Goal: Browse casually

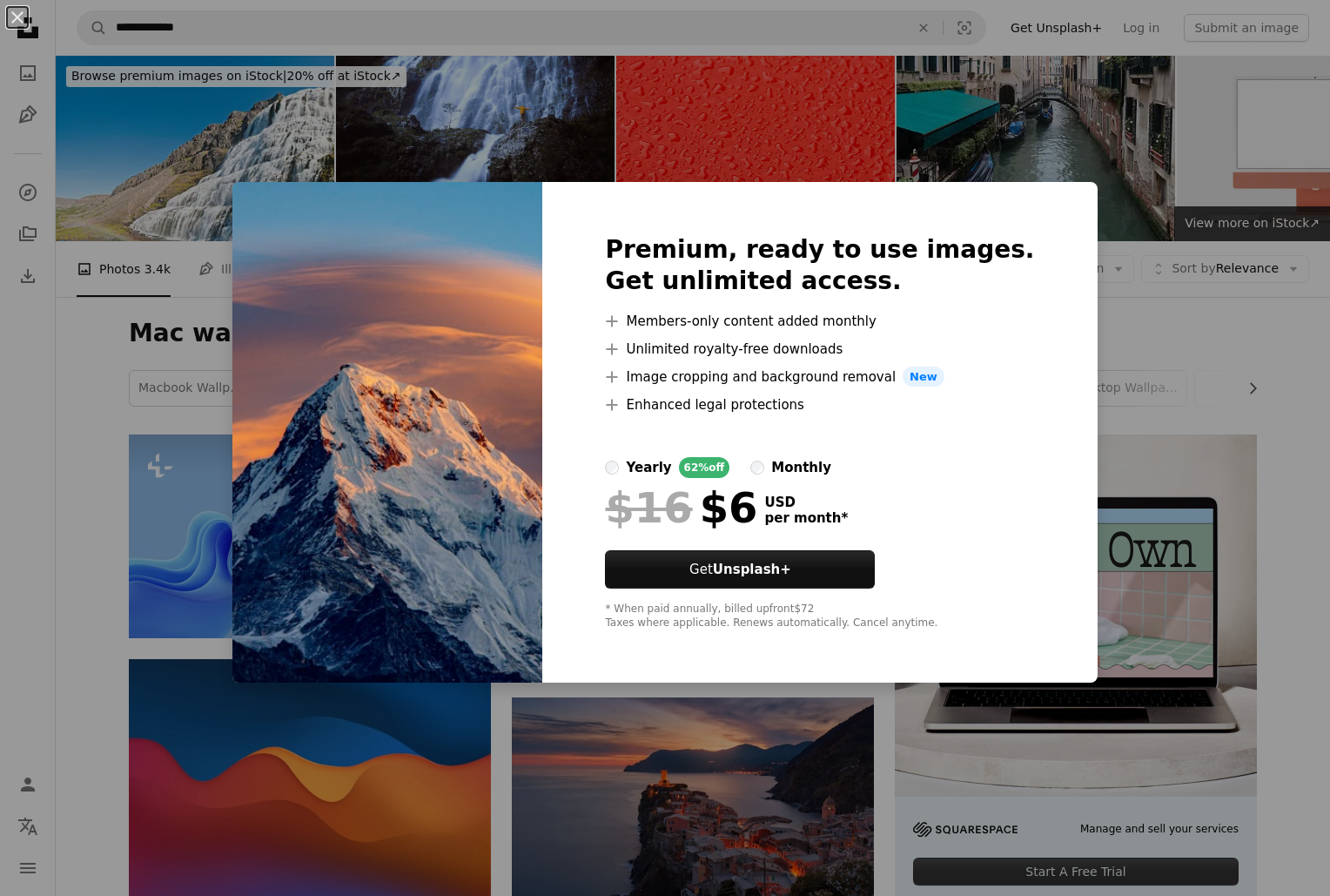
scroll to position [545, 0]
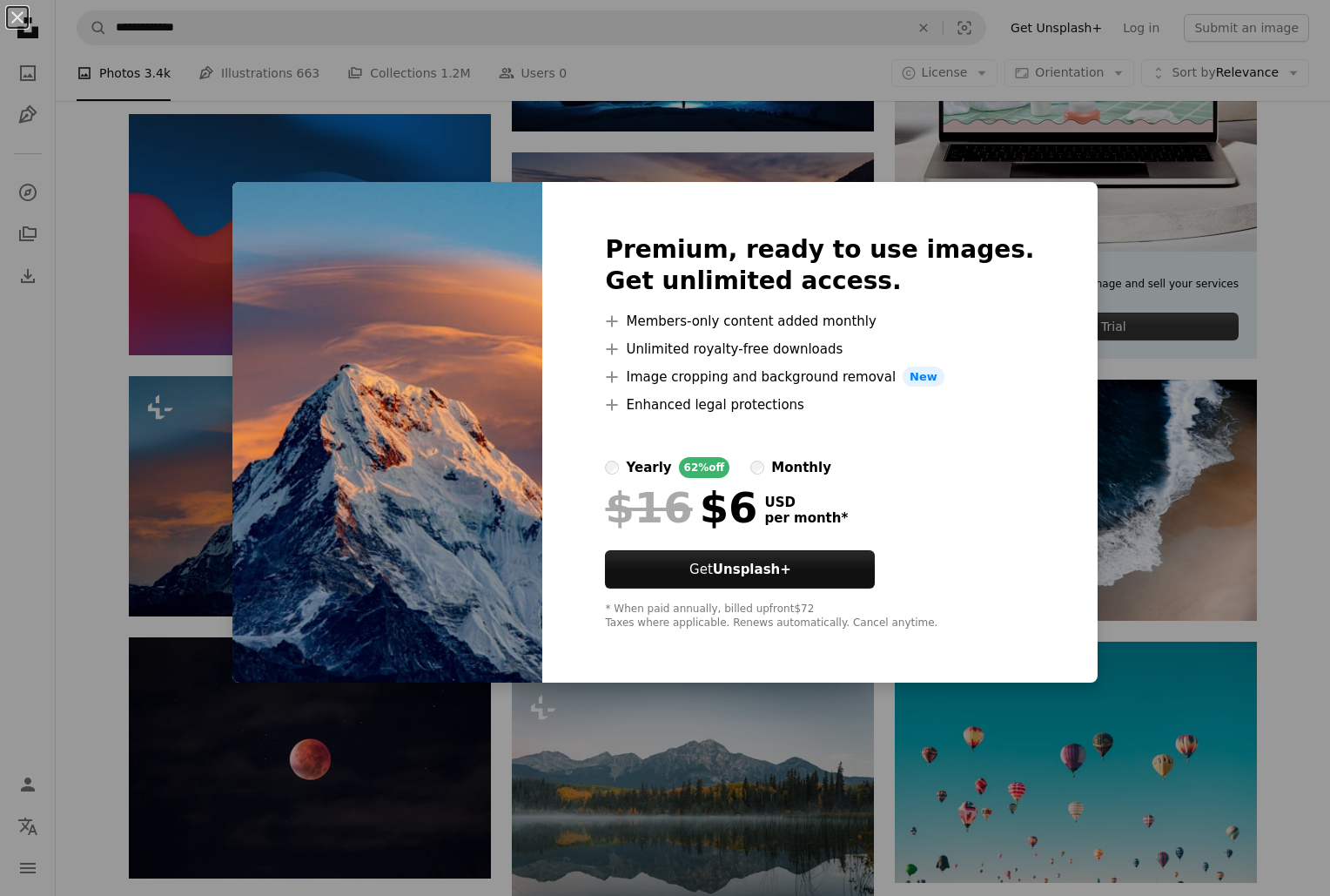
click at [884, 98] on div "An X shape Premium, ready to use images. Get unlimited access. A plus sign Memb…" at bounding box center [665, 448] width 1330 height 896
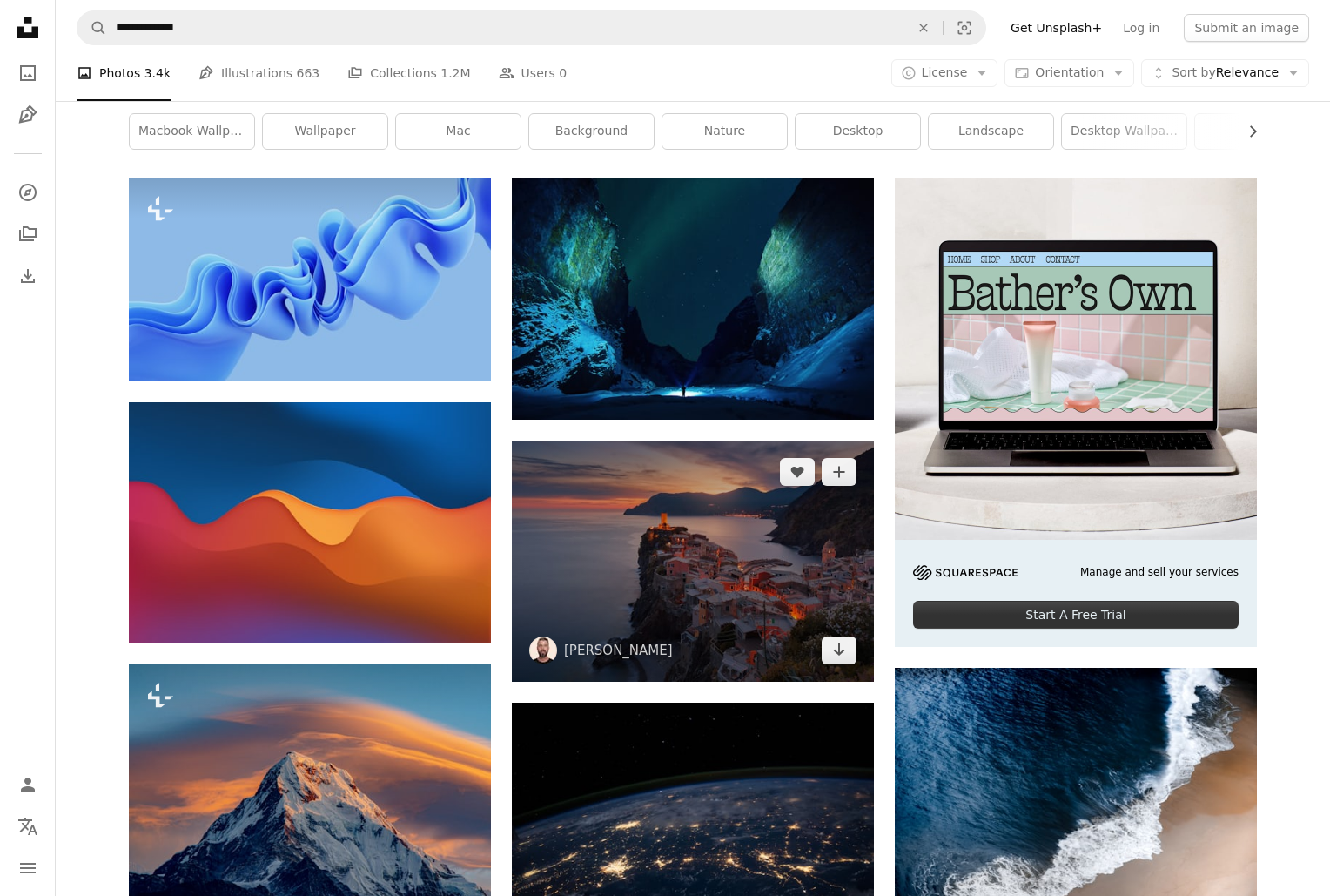
scroll to position [258, 0]
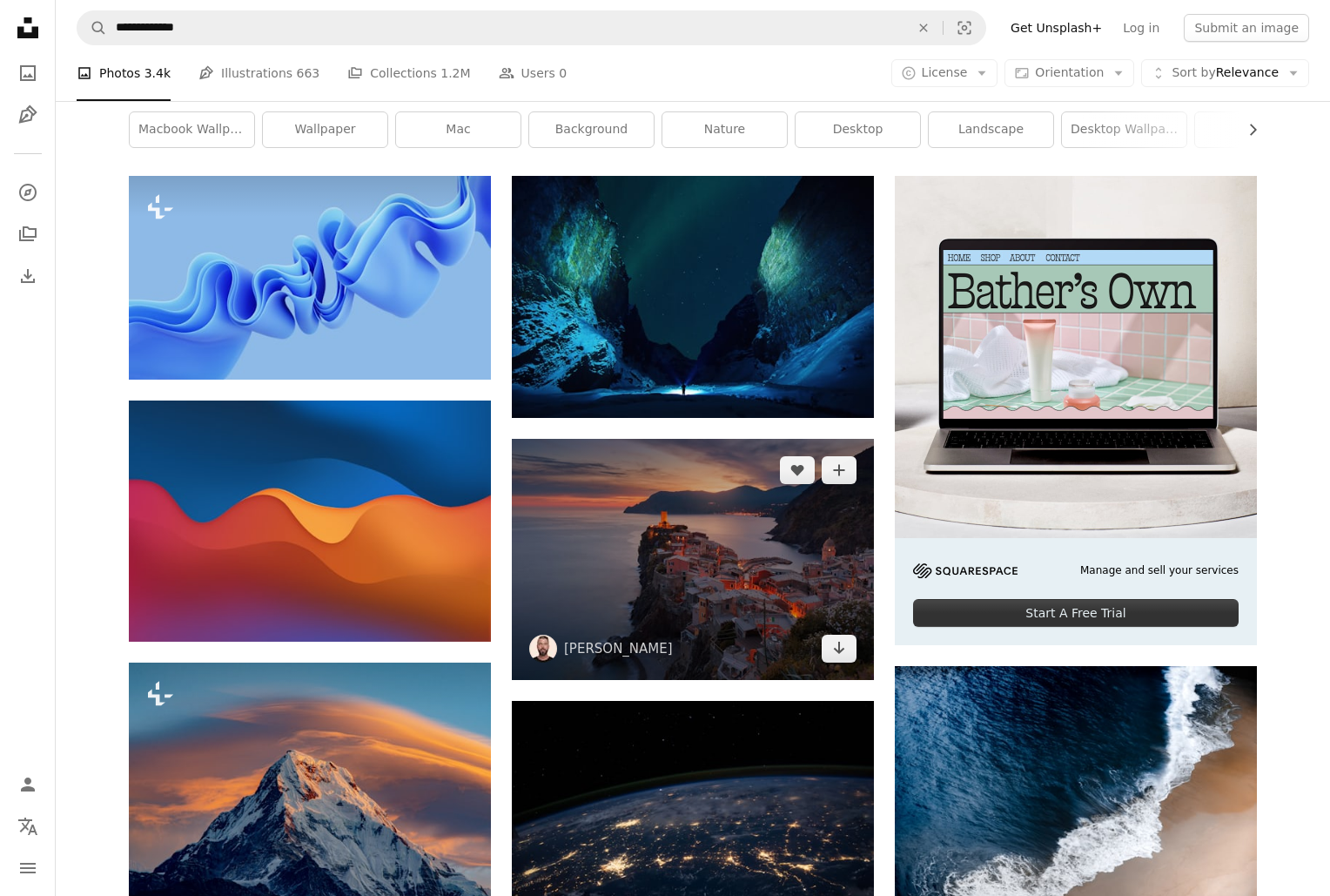
click at [696, 473] on img at bounding box center [692, 560] width 362 height 241
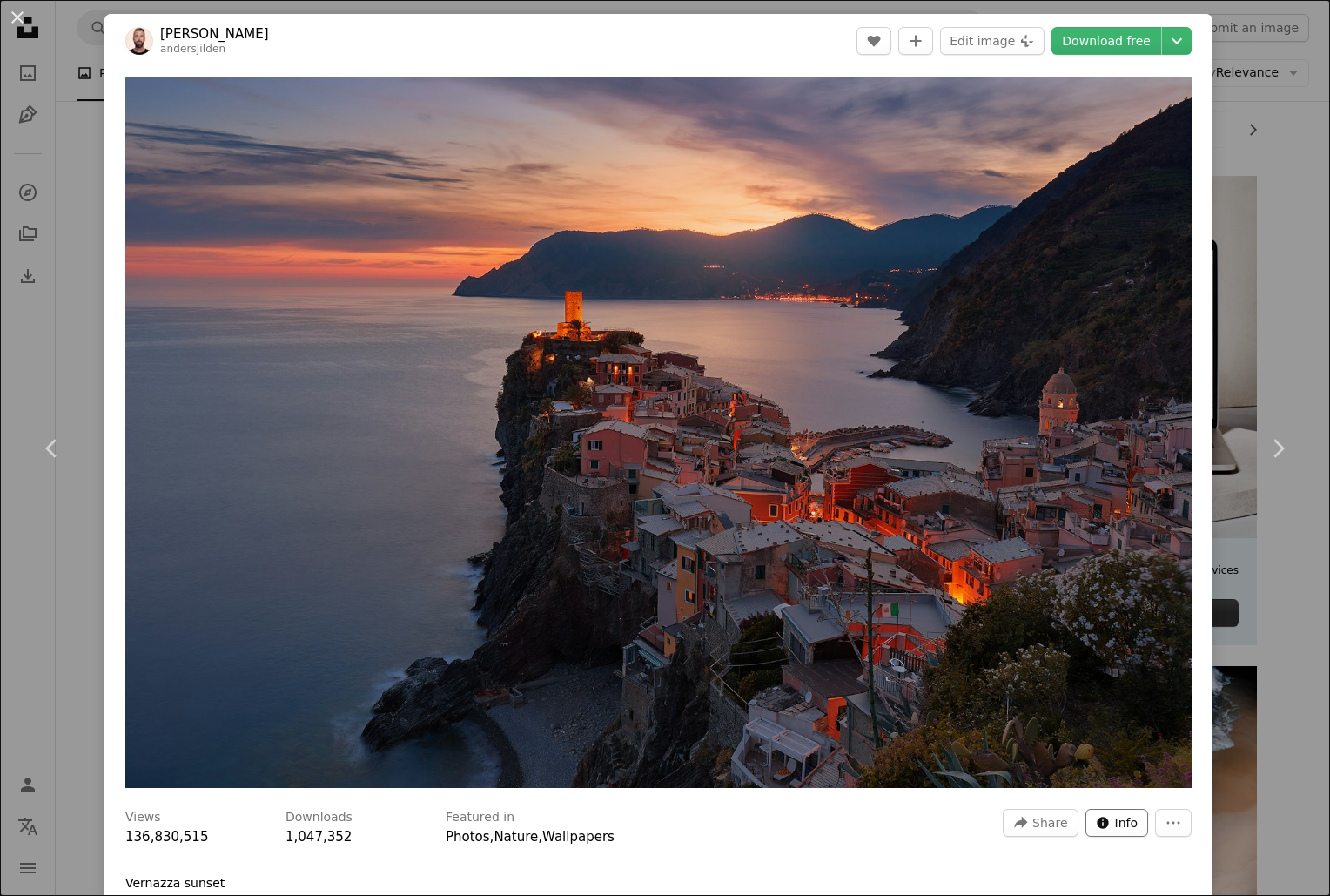
click at [1104, 817] on icon "Stats about this image" at bounding box center [1102, 822] width 11 height 11
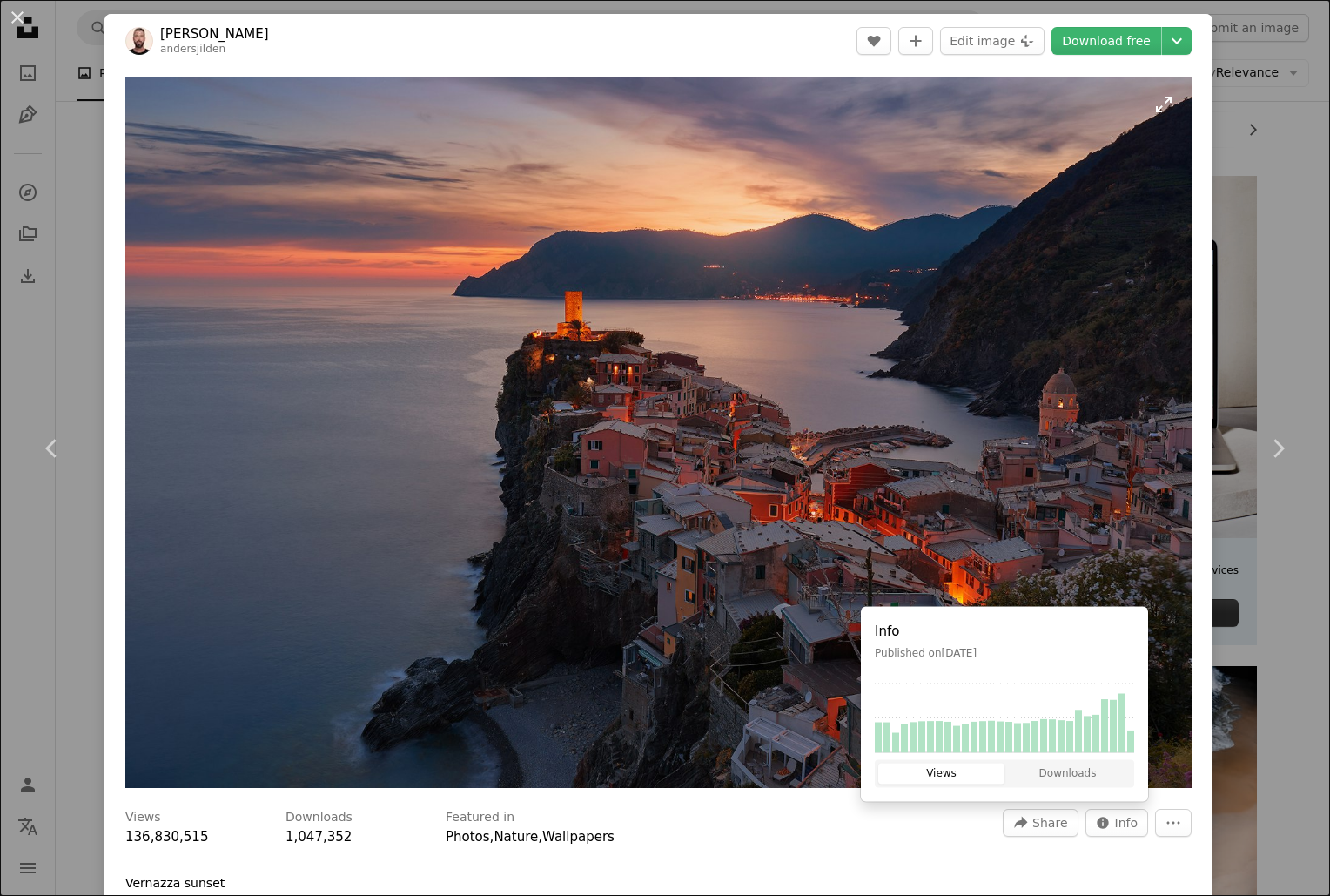
click at [715, 345] on img "Zoom in on this image" at bounding box center [659, 431] width 1066 height 711
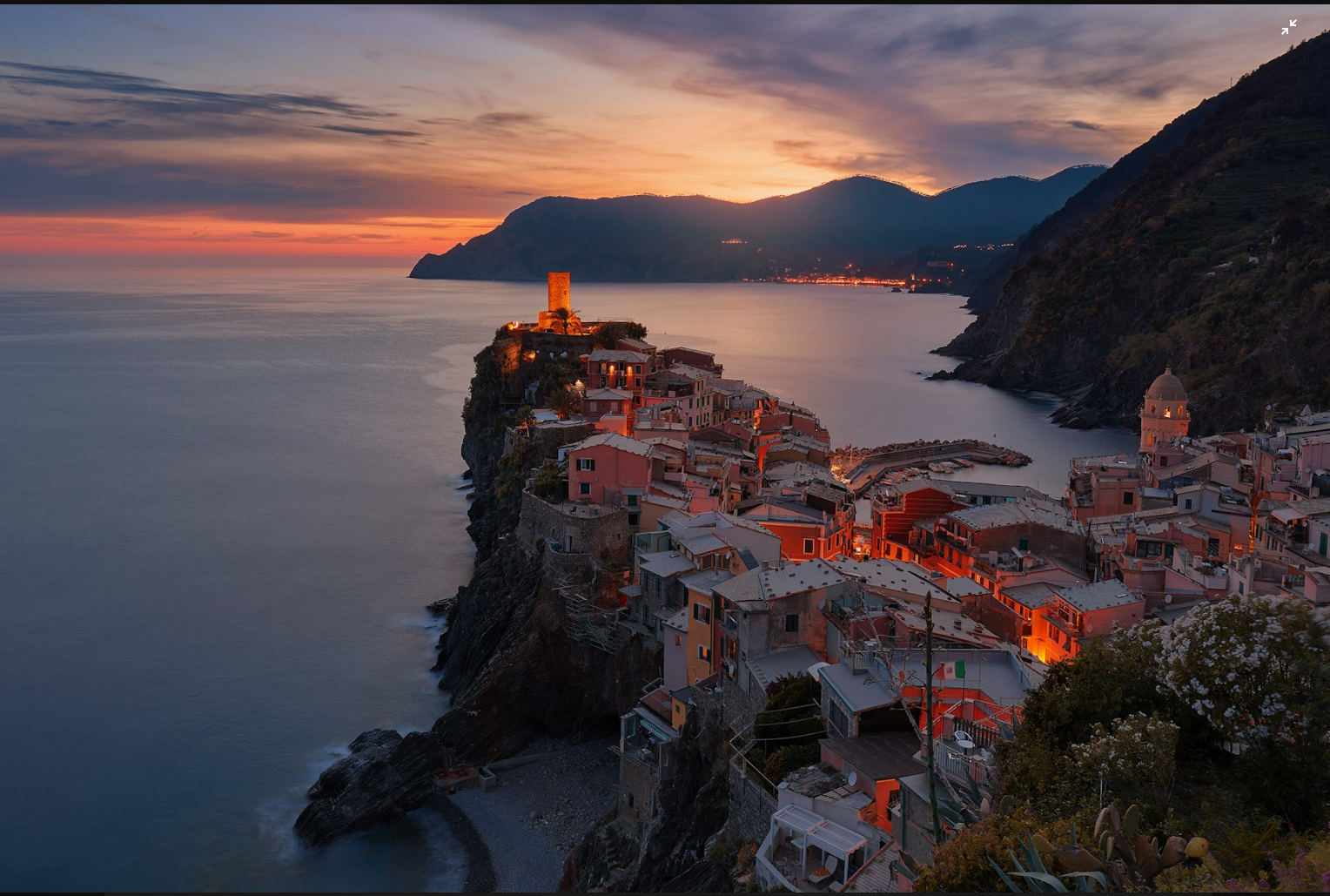
click at [854, 288] on img "Zoom out on this image" at bounding box center [665, 448] width 1332 height 888
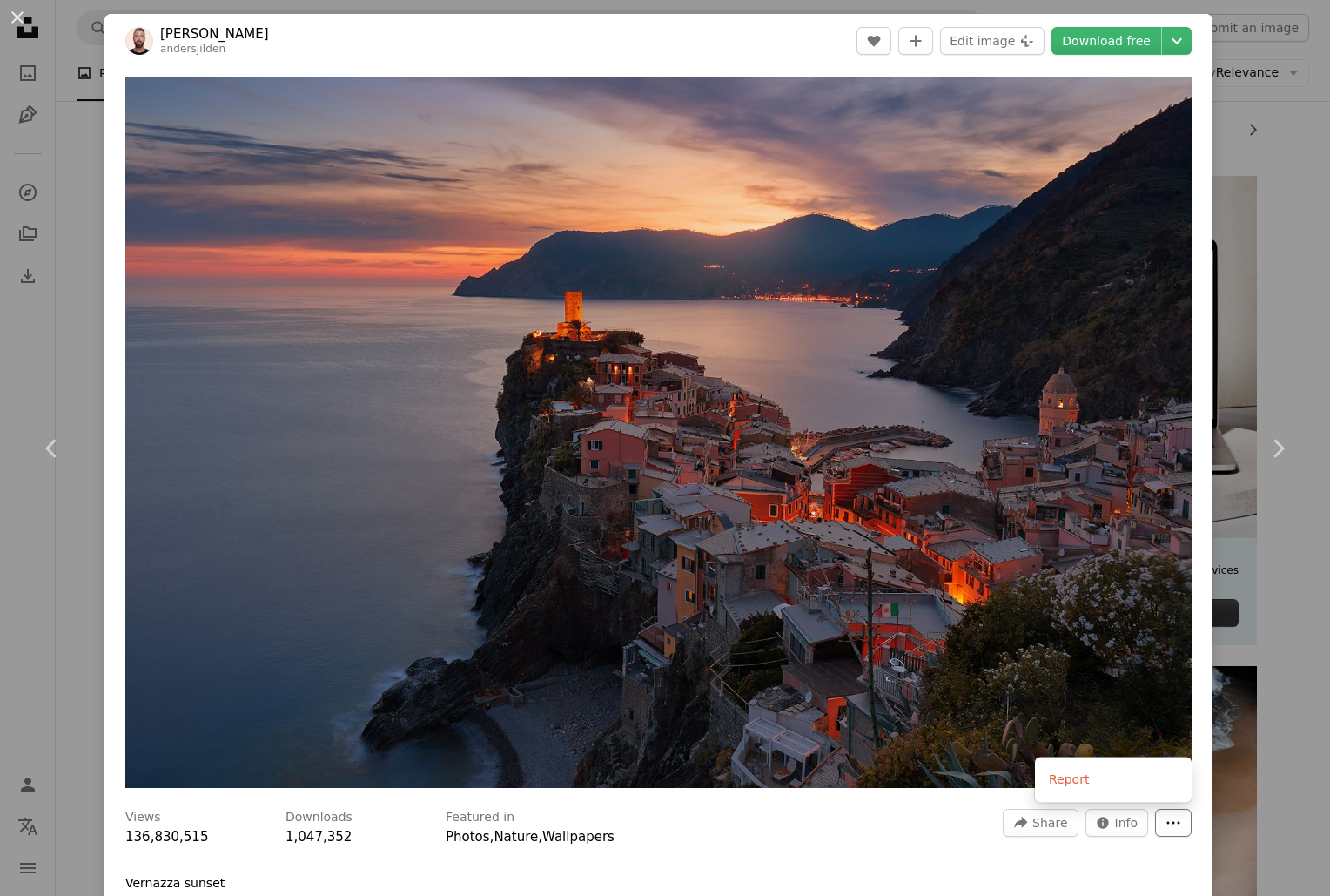
click at [1159, 823] on button "More Actions" at bounding box center [1173, 823] width 37 height 28
click at [812, 853] on dialog "An X shape Chevron left Chevron right [PERSON_NAME] andersjilden A heart A plus…" at bounding box center [665, 448] width 1330 height 896
click at [1280, 218] on div "An X shape Chevron left Chevron right [PERSON_NAME] andersjilden A heart A plus…" at bounding box center [665, 448] width 1330 height 896
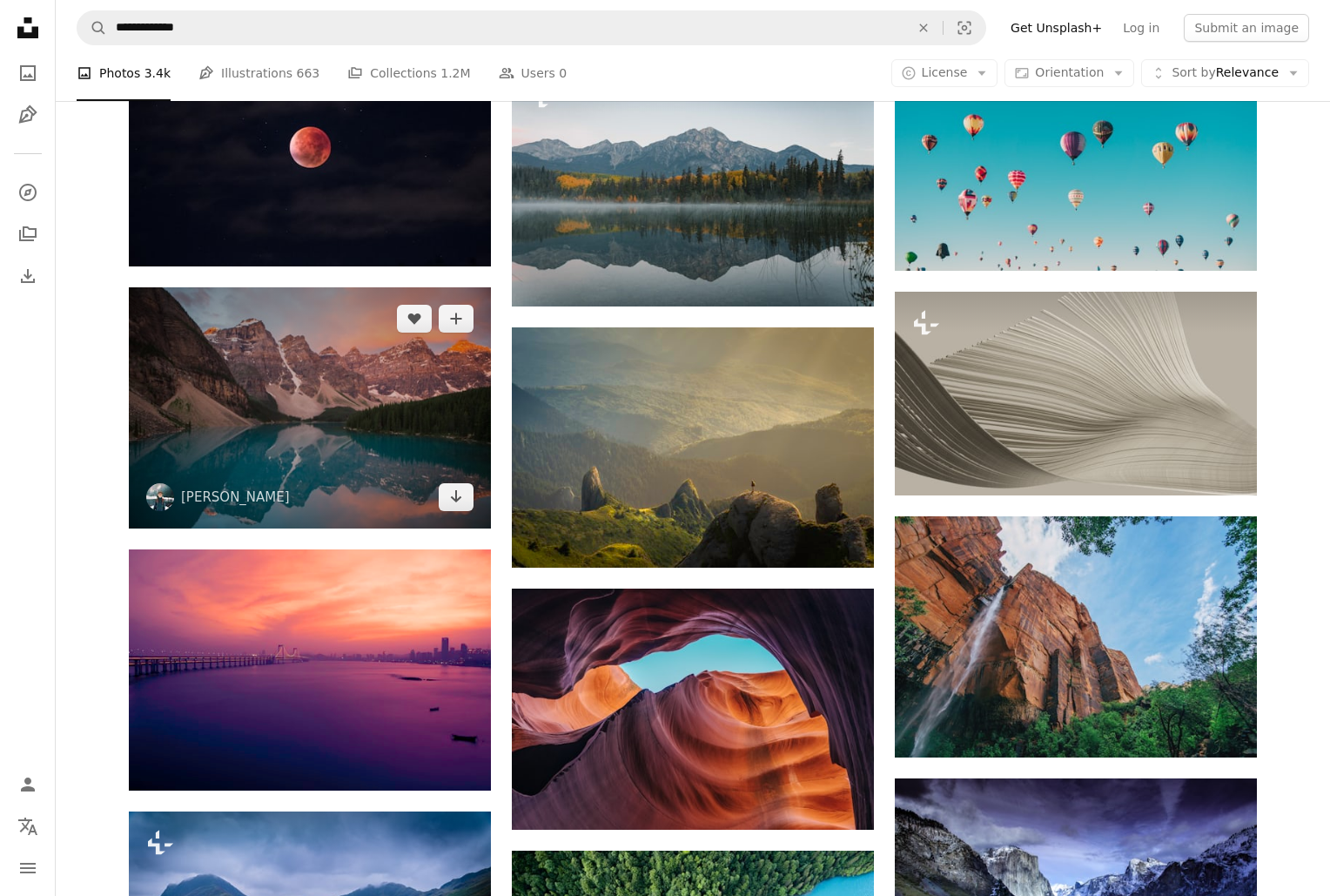
scroll to position [1162, 0]
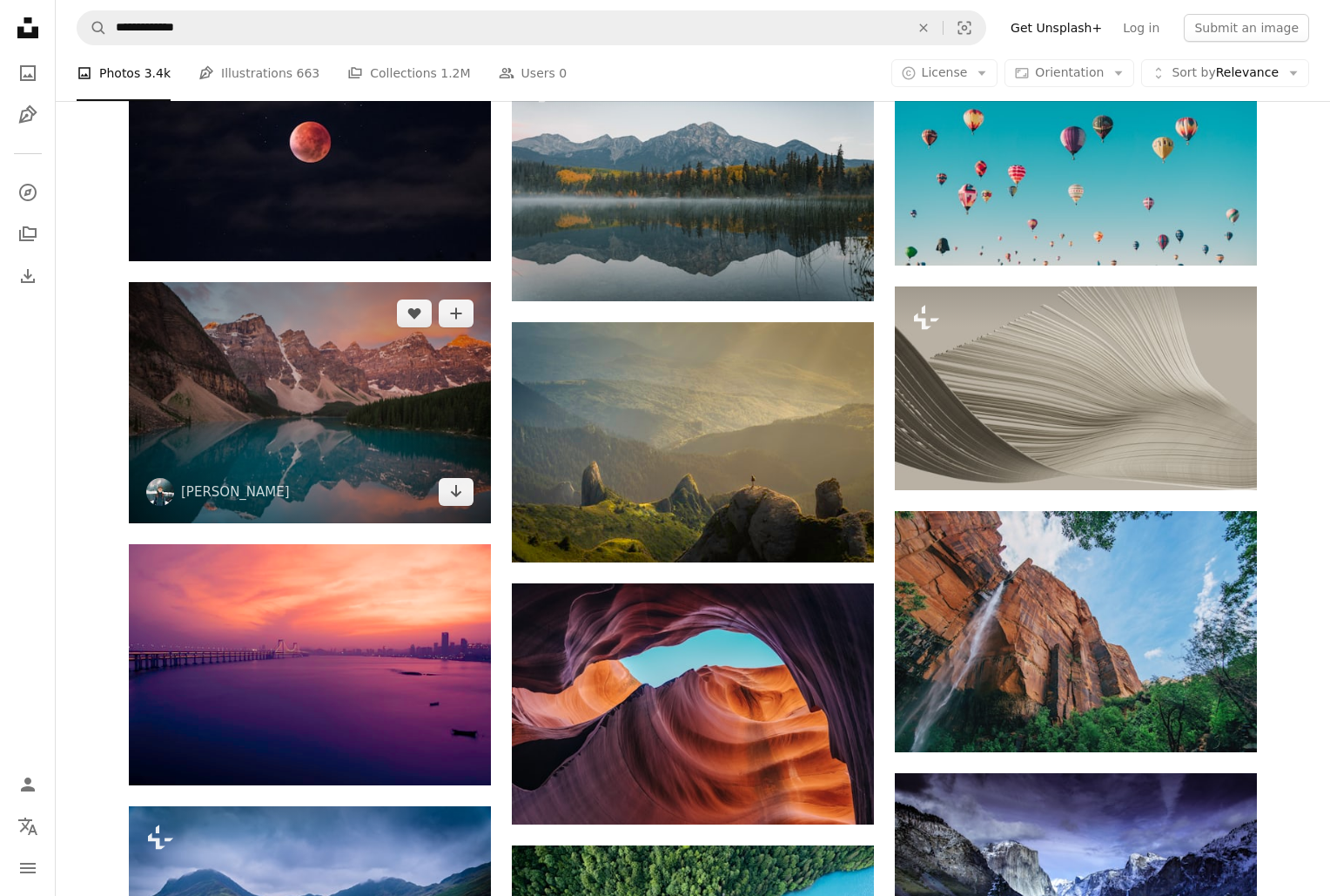
click at [352, 427] on img at bounding box center [310, 403] width 362 height 241
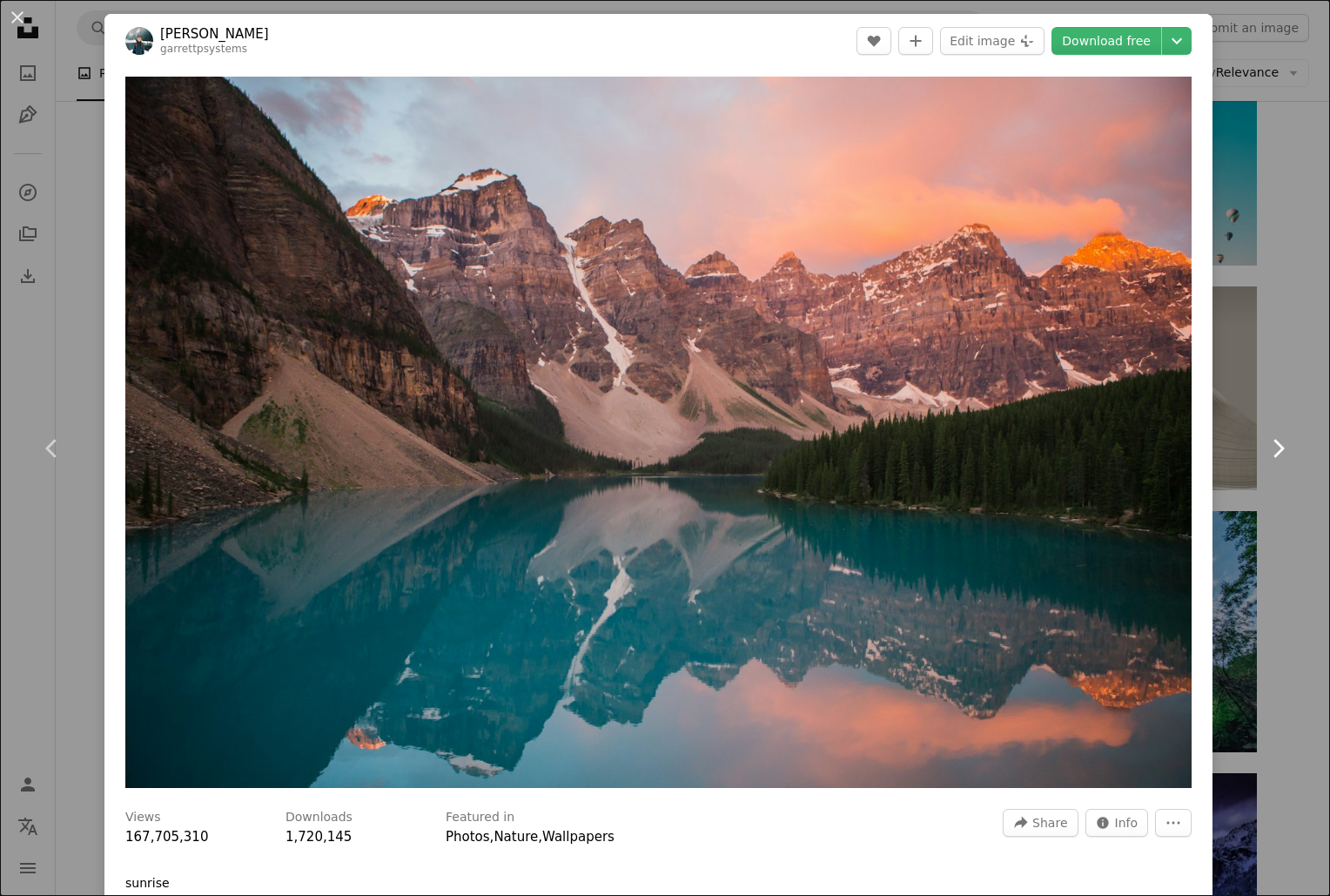
click at [1280, 381] on link "Chevron right" at bounding box center [1278, 448] width 105 height 167
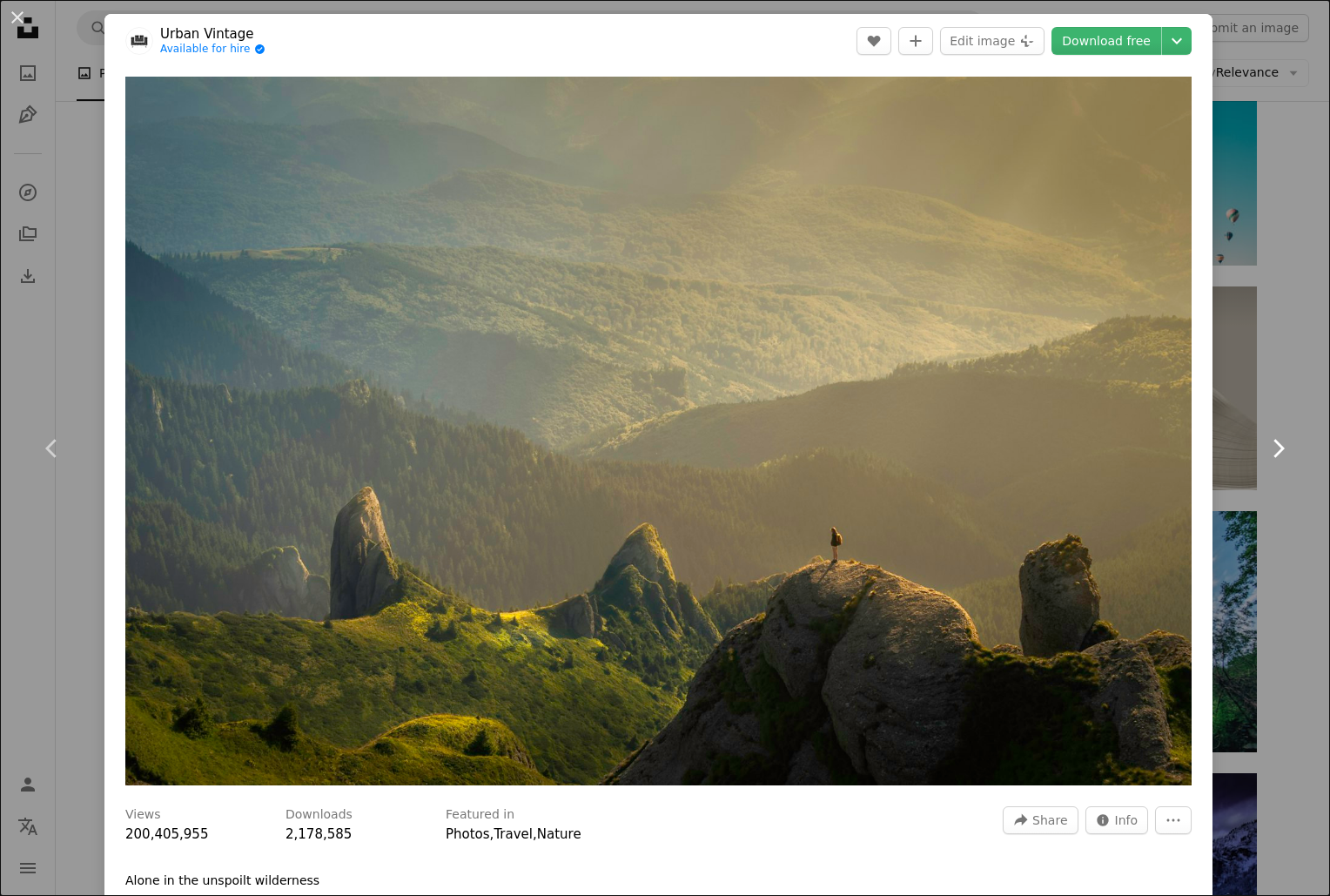
click at [1266, 411] on link "Chevron right" at bounding box center [1278, 448] width 105 height 167
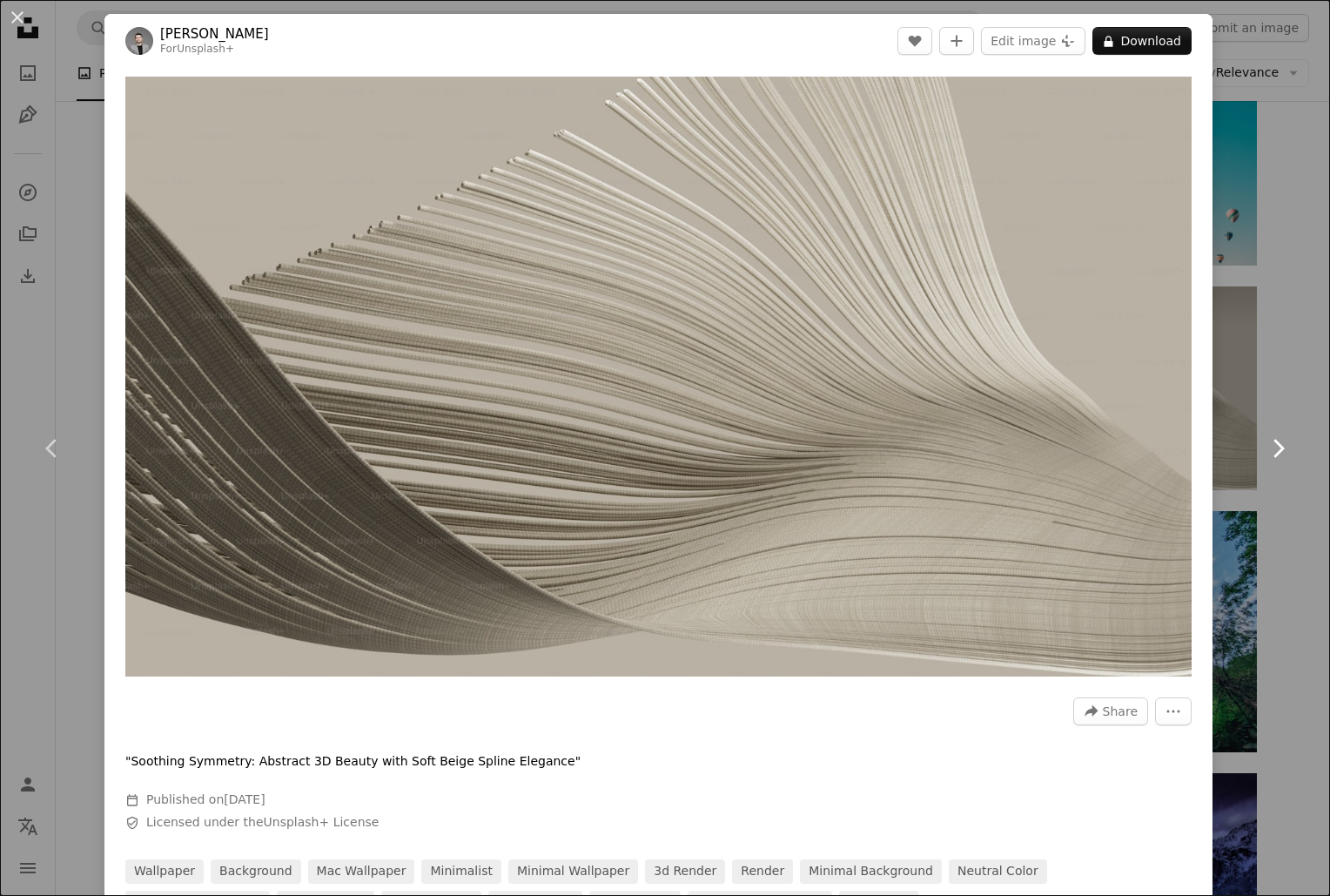
click at [1266, 411] on link "Chevron right" at bounding box center [1278, 448] width 105 height 167
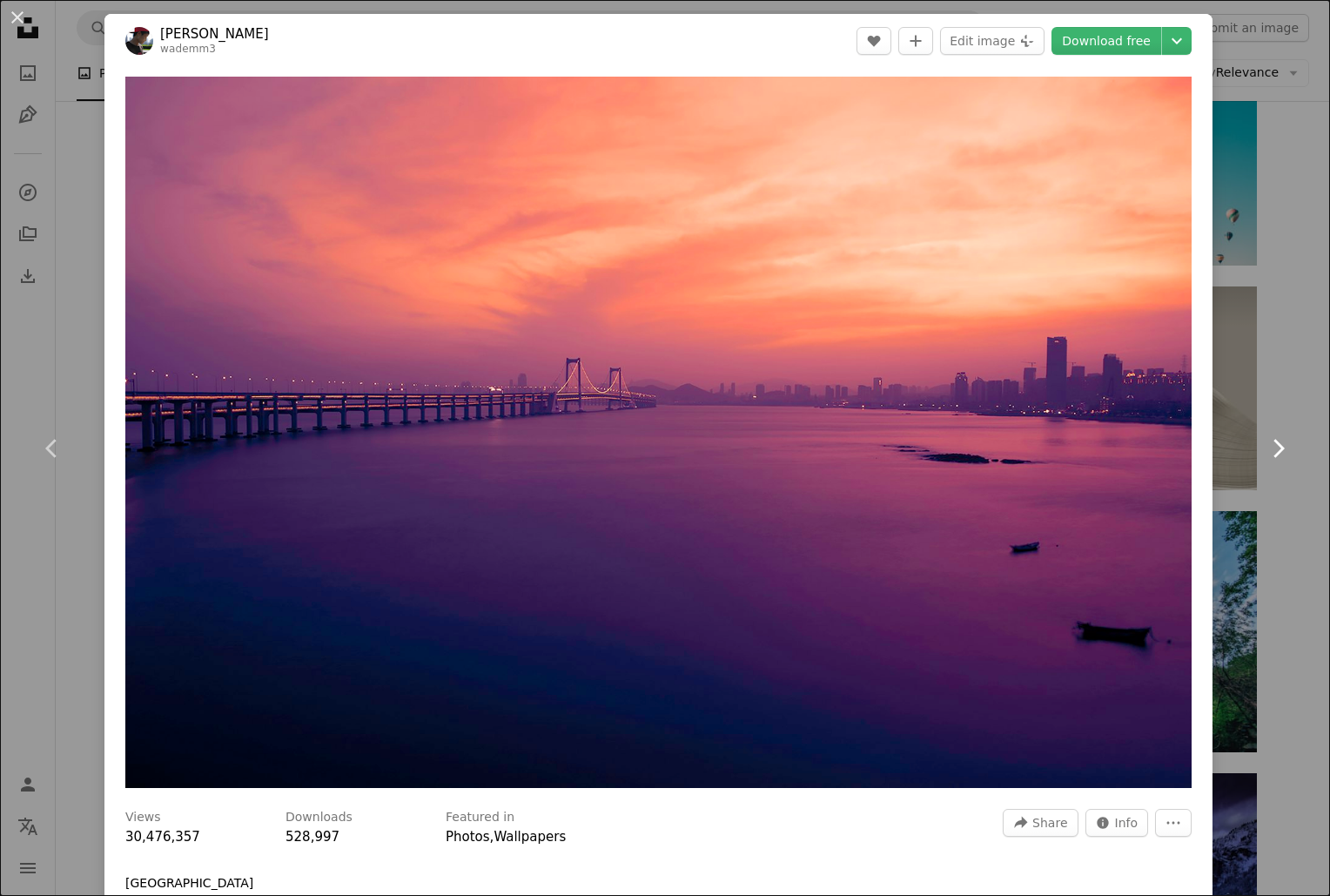
click at [1266, 411] on link "Chevron right" at bounding box center [1278, 448] width 105 height 167
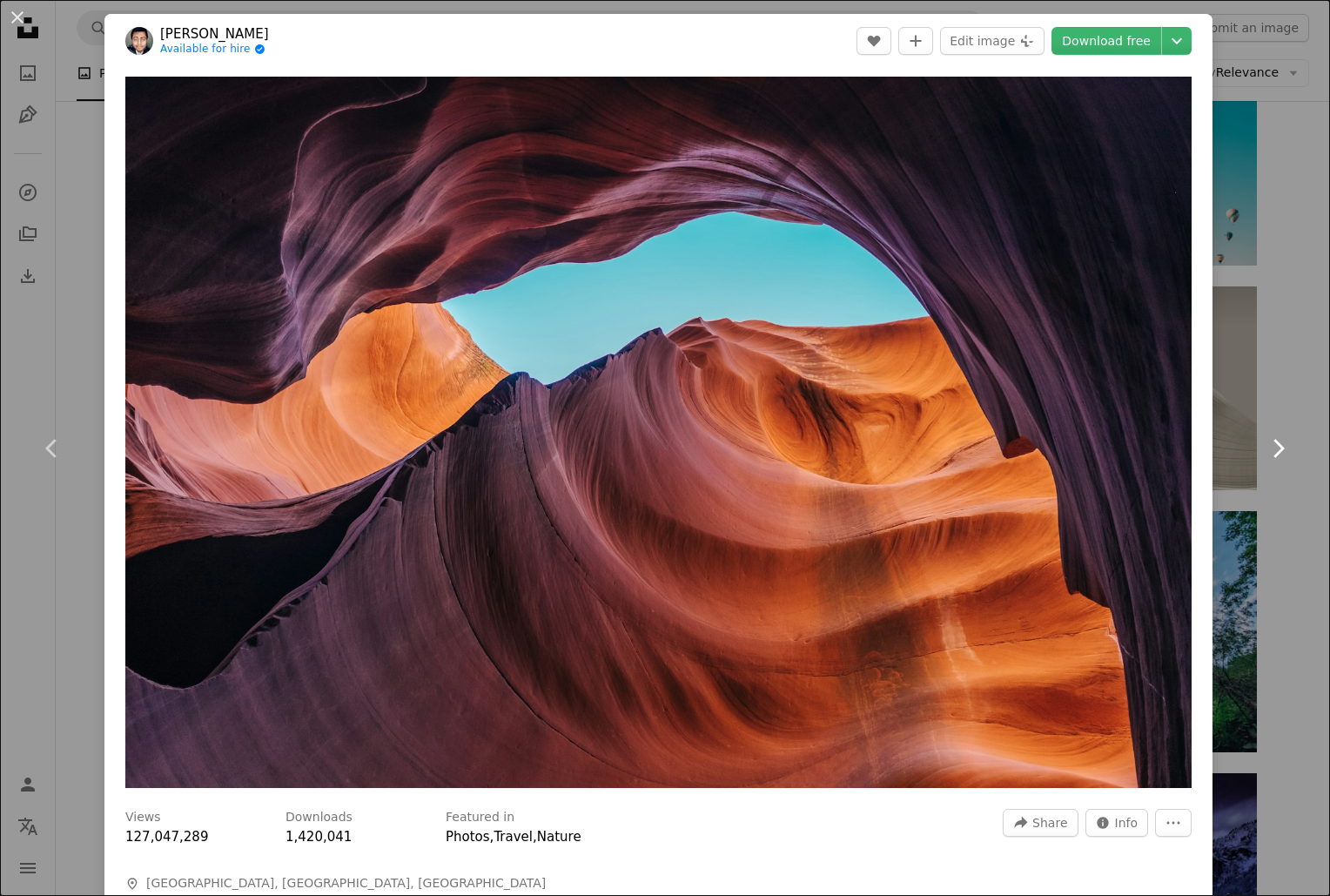
click at [1266, 412] on link "Chevron right" at bounding box center [1278, 448] width 105 height 167
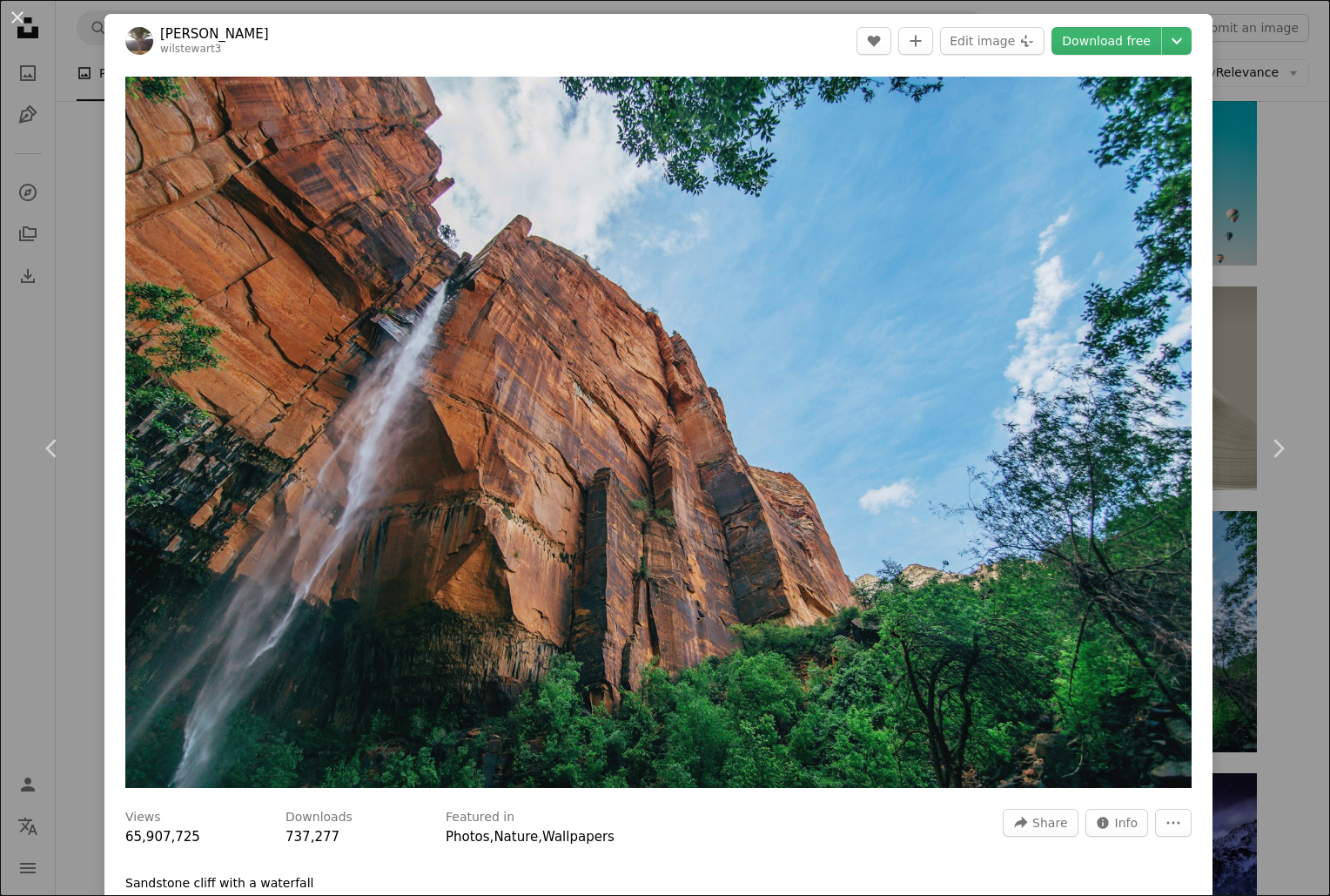
click at [1261, 139] on div "An X shape Chevron left Chevron right [PERSON_NAME] wilstewart3 A heart A plus …" at bounding box center [665, 448] width 1330 height 896
